Goal: Task Accomplishment & Management: Manage account settings

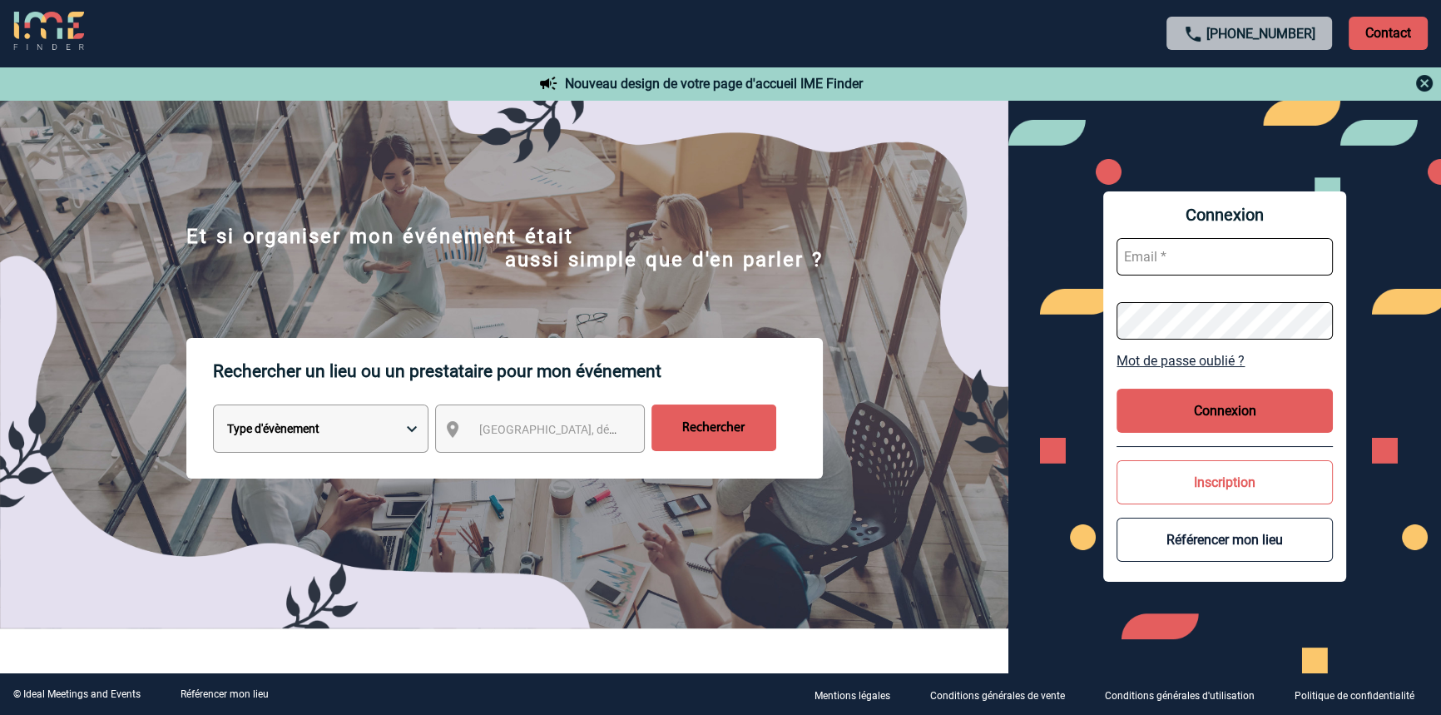
type input "blemonnier@ime-groupe.com"
click at [1187, 394] on button "Connexion" at bounding box center [1225, 411] width 216 height 44
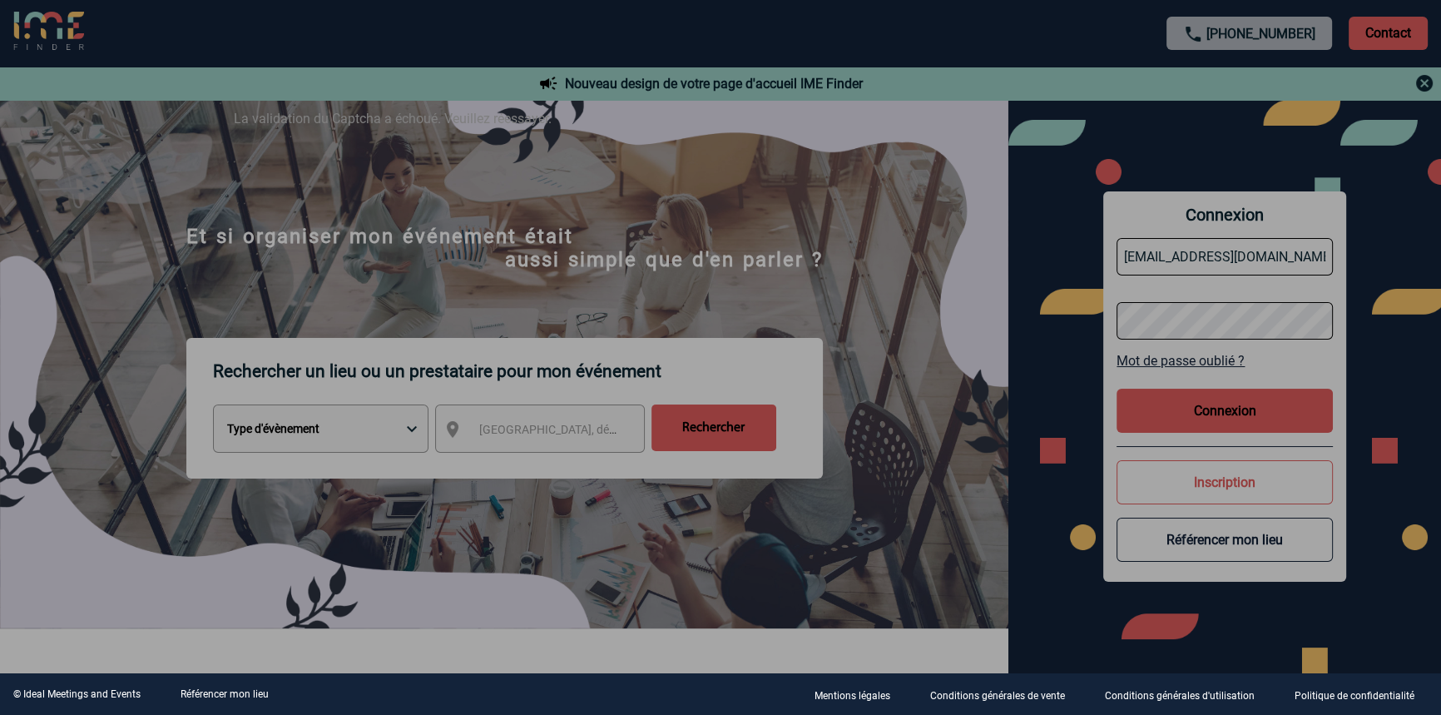
click at [716, 237] on div at bounding box center [720, 357] width 1441 height 715
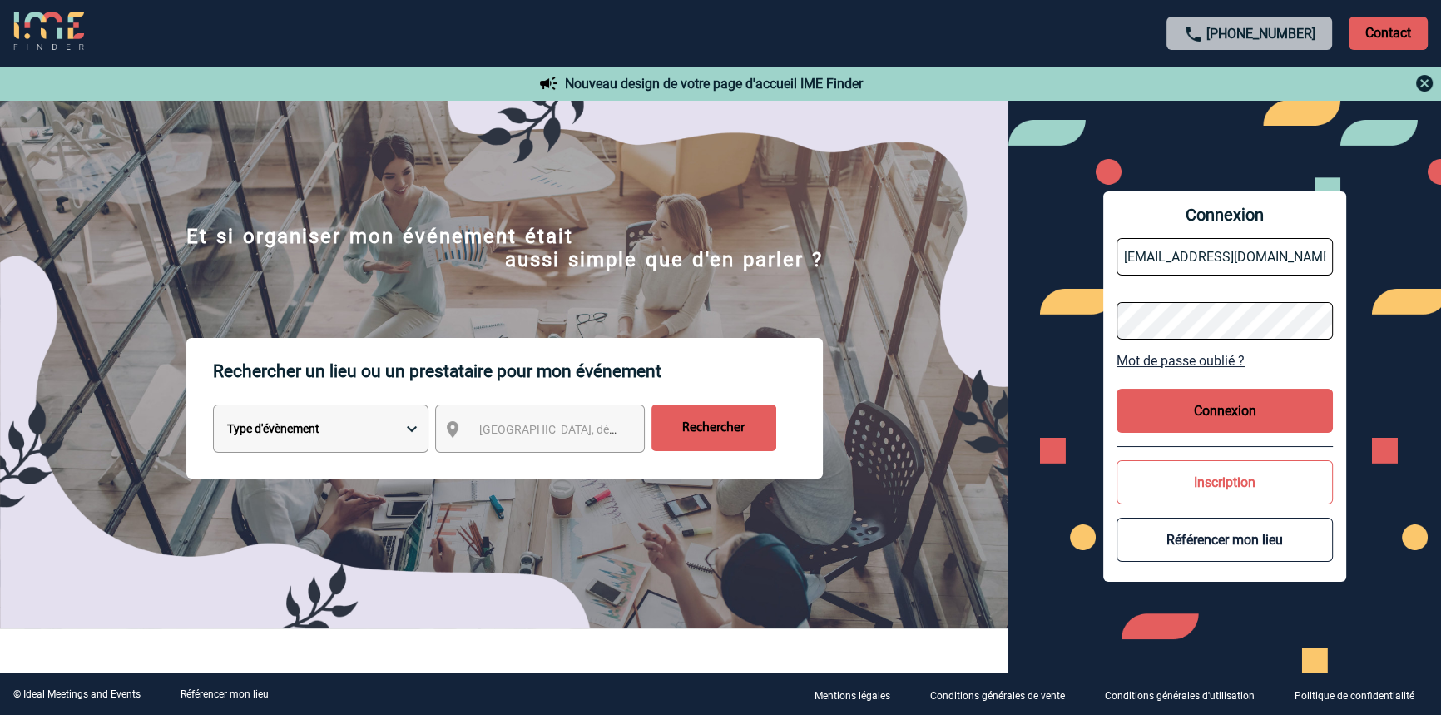
click at [1214, 415] on button "Connexion" at bounding box center [1225, 411] width 216 height 44
